Goal: Task Accomplishment & Management: Use online tool/utility

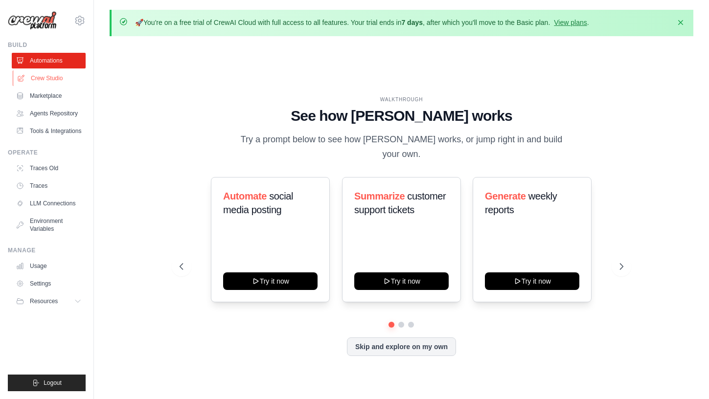
click at [54, 82] on link "Crew Studio" at bounding box center [50, 78] width 74 height 16
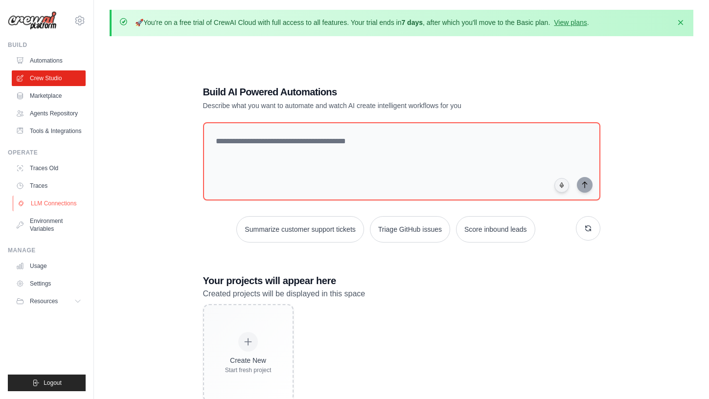
click at [58, 206] on link "LLM Connections" at bounding box center [50, 204] width 74 height 16
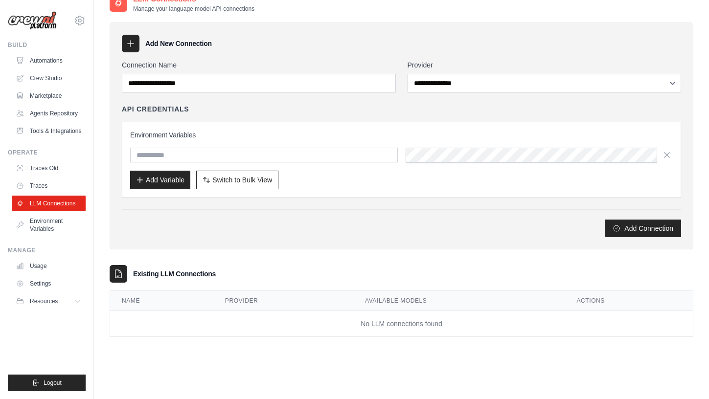
scroll to position [53, 0]
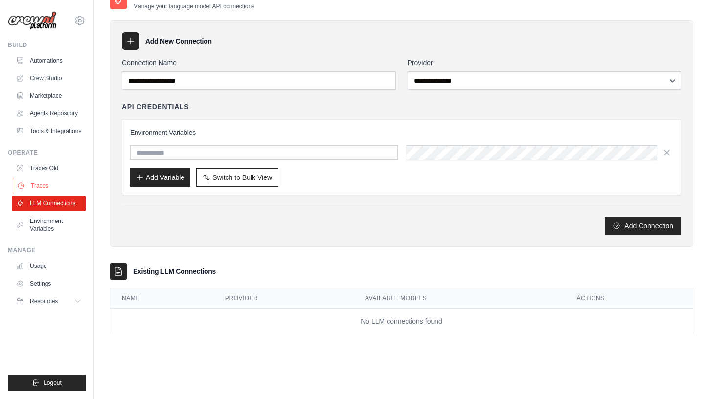
click at [61, 190] on link "Traces" at bounding box center [50, 186] width 74 height 16
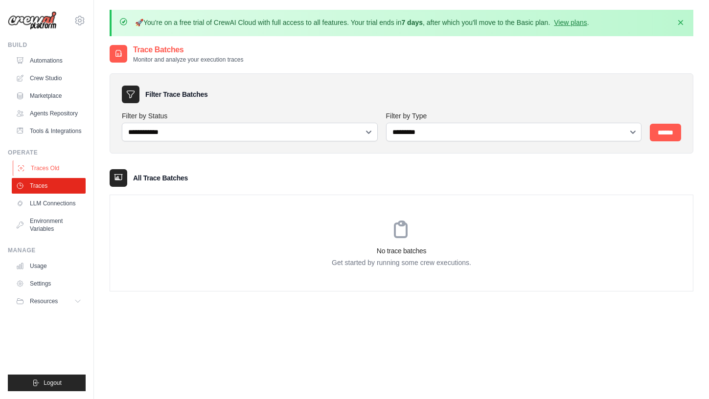
click at [54, 173] on link "Traces Old" at bounding box center [50, 169] width 74 height 16
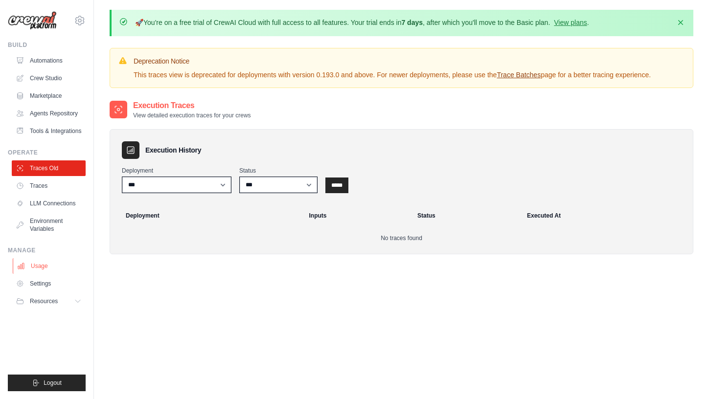
click at [37, 267] on link "Usage" at bounding box center [50, 266] width 74 height 16
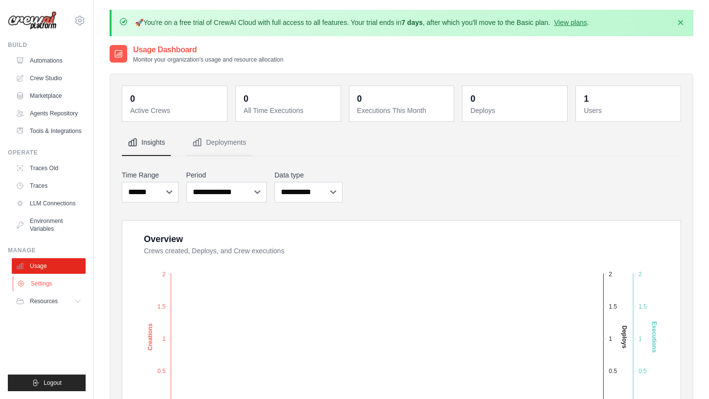
click at [43, 287] on link "Settings" at bounding box center [50, 284] width 74 height 16
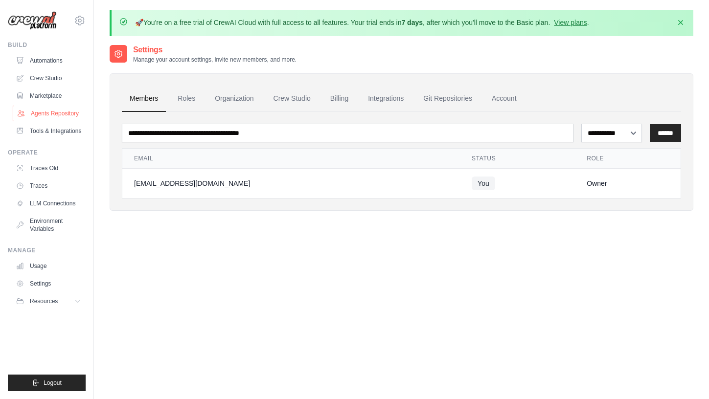
click at [72, 112] on link "Agents Repository" at bounding box center [50, 114] width 74 height 16
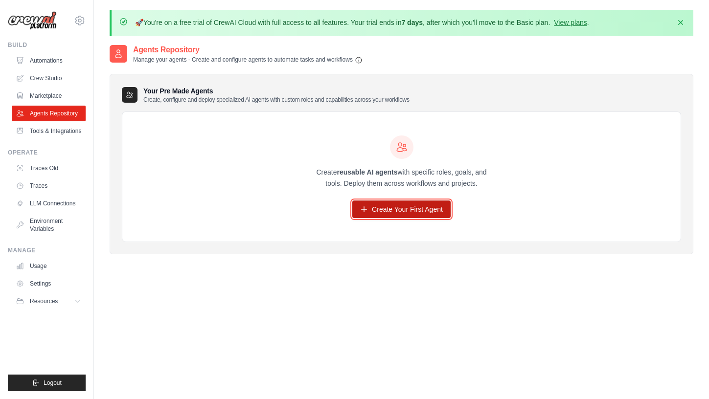
click at [372, 214] on link "Create Your First Agent" at bounding box center [401, 210] width 98 height 18
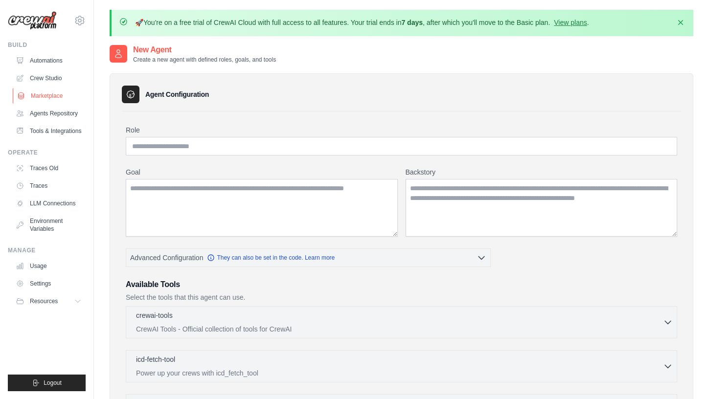
click at [49, 99] on link "Marketplace" at bounding box center [50, 96] width 74 height 16
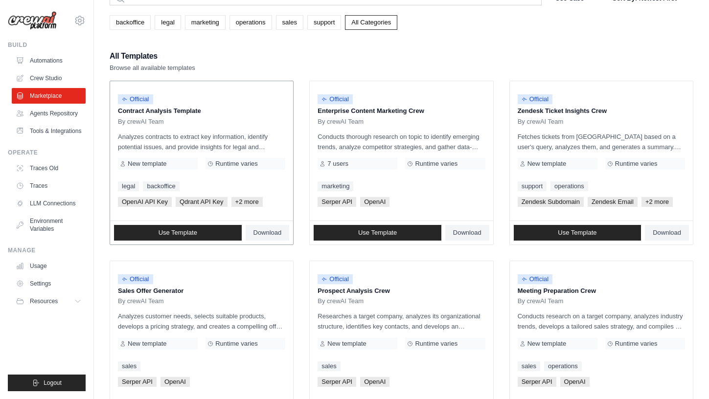
scroll to position [21, 0]
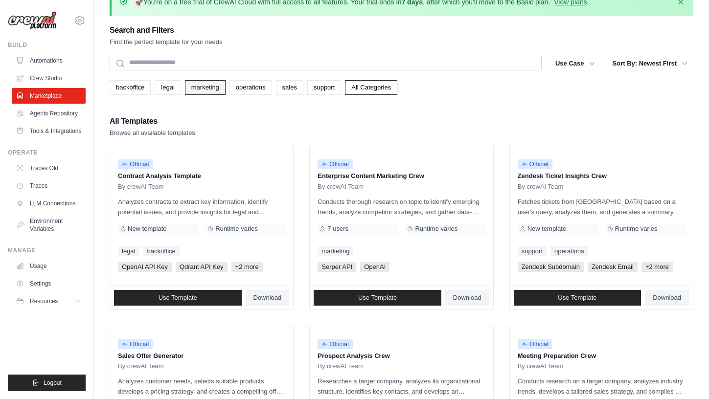
click at [224, 83] on link "marketing" at bounding box center [205, 87] width 41 height 15
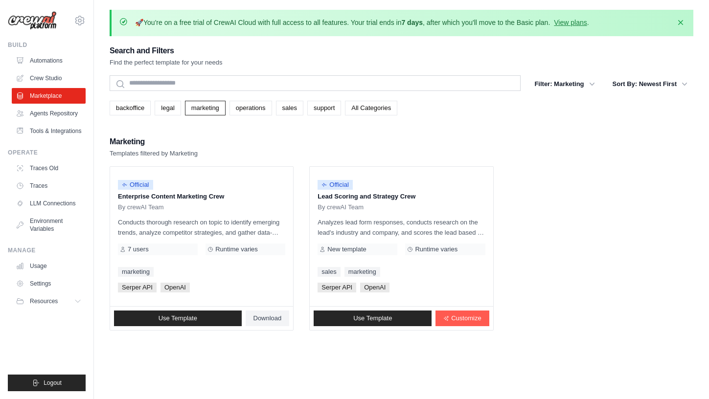
scroll to position [53, 0]
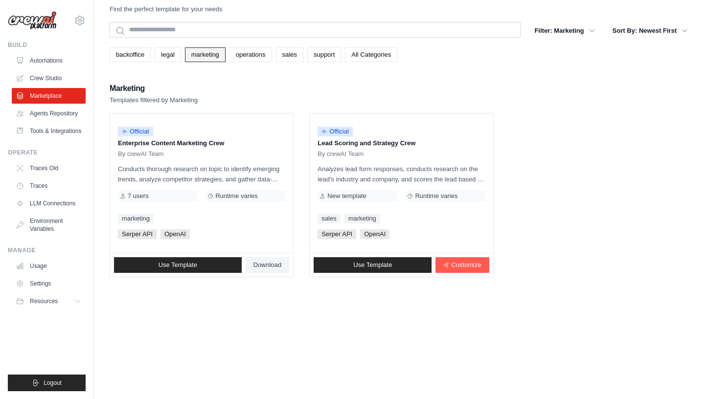
click at [223, 54] on link "marketing" at bounding box center [205, 54] width 41 height 15
click at [256, 56] on link "operations" at bounding box center [251, 54] width 43 height 15
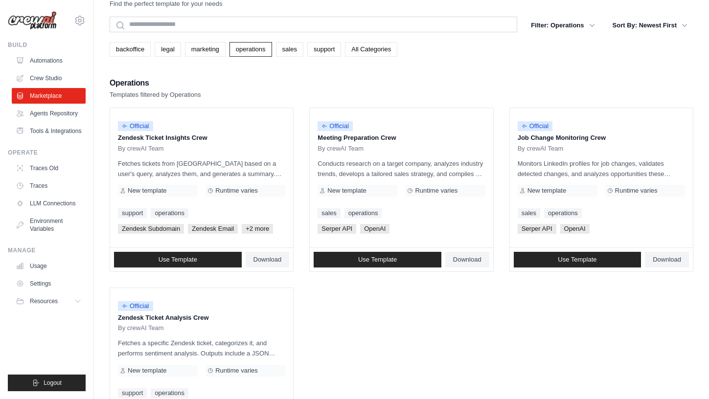
scroll to position [45, 0]
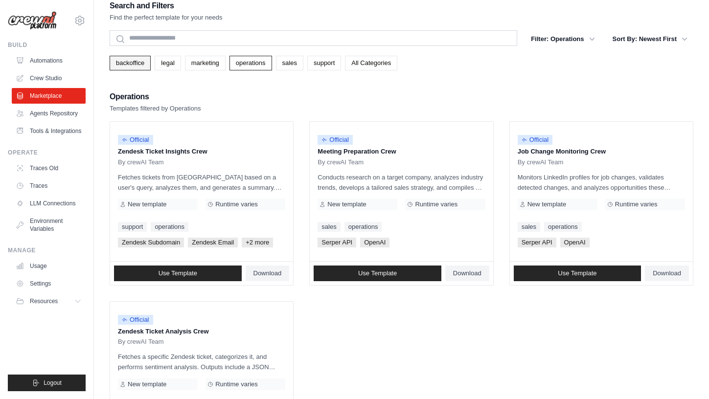
click at [139, 64] on link "backoffice" at bounding box center [130, 63] width 41 height 15
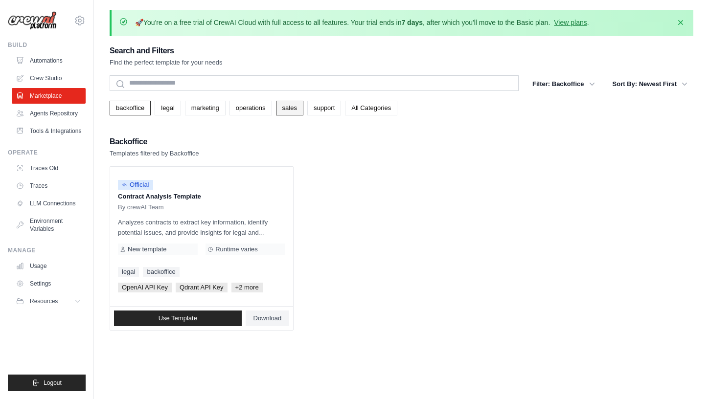
click at [303, 107] on link "sales" at bounding box center [289, 108] width 27 height 15
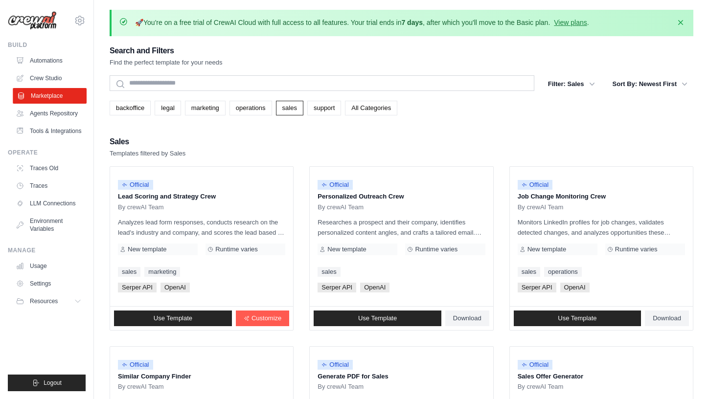
click at [49, 96] on link "Marketplace" at bounding box center [50, 96] width 74 height 16
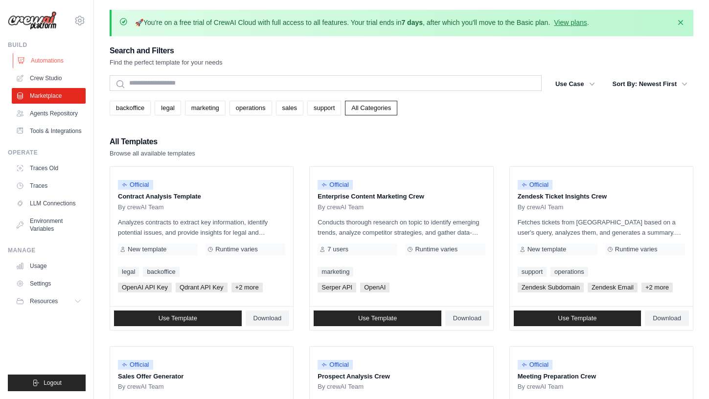
click at [47, 57] on link "Automations" at bounding box center [50, 61] width 74 height 16
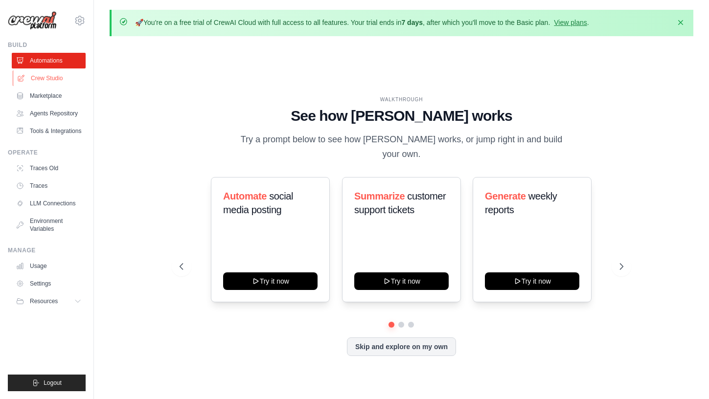
click at [64, 79] on link "Crew Studio" at bounding box center [50, 78] width 74 height 16
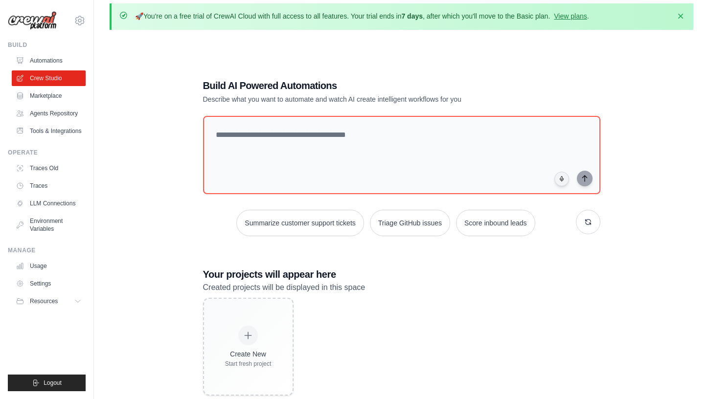
scroll to position [7, 0]
click at [40, 116] on link "Agents Repository" at bounding box center [50, 114] width 74 height 16
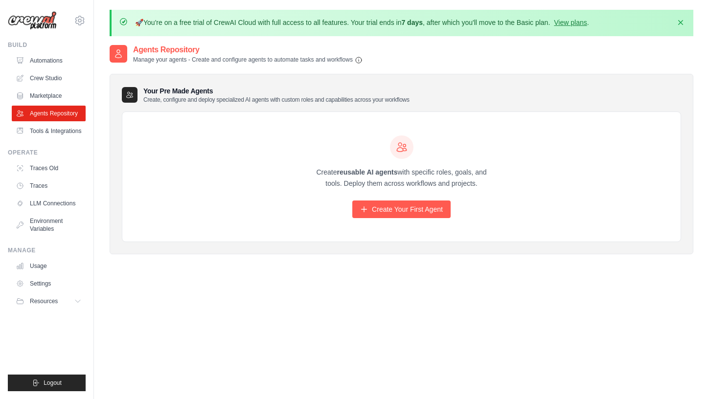
click at [403, 221] on div "Create reusable AI agents with specific roles, goals, and tools. Deploy them ac…" at bounding box center [401, 177] width 558 height 130
click at [400, 210] on link "Create Your First Agent" at bounding box center [401, 210] width 98 height 18
